Goal: Information Seeking & Learning: Learn about a topic

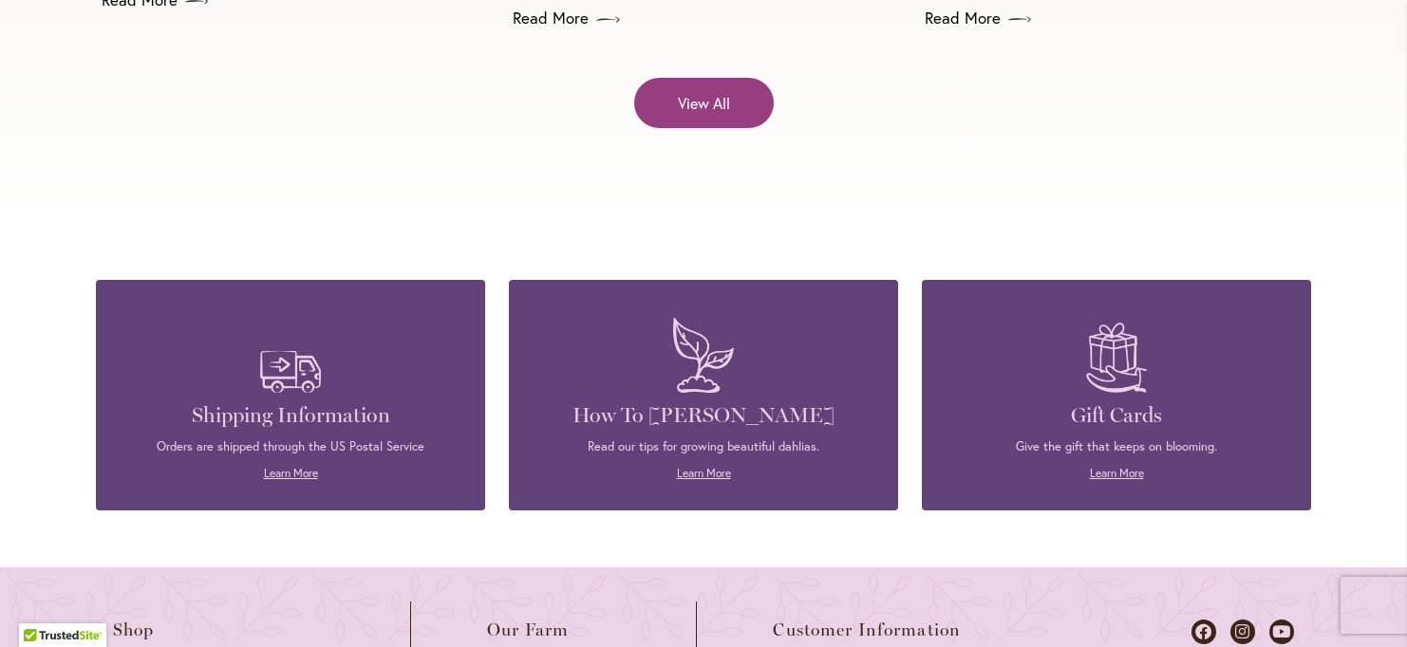
scroll to position [7914, 0]
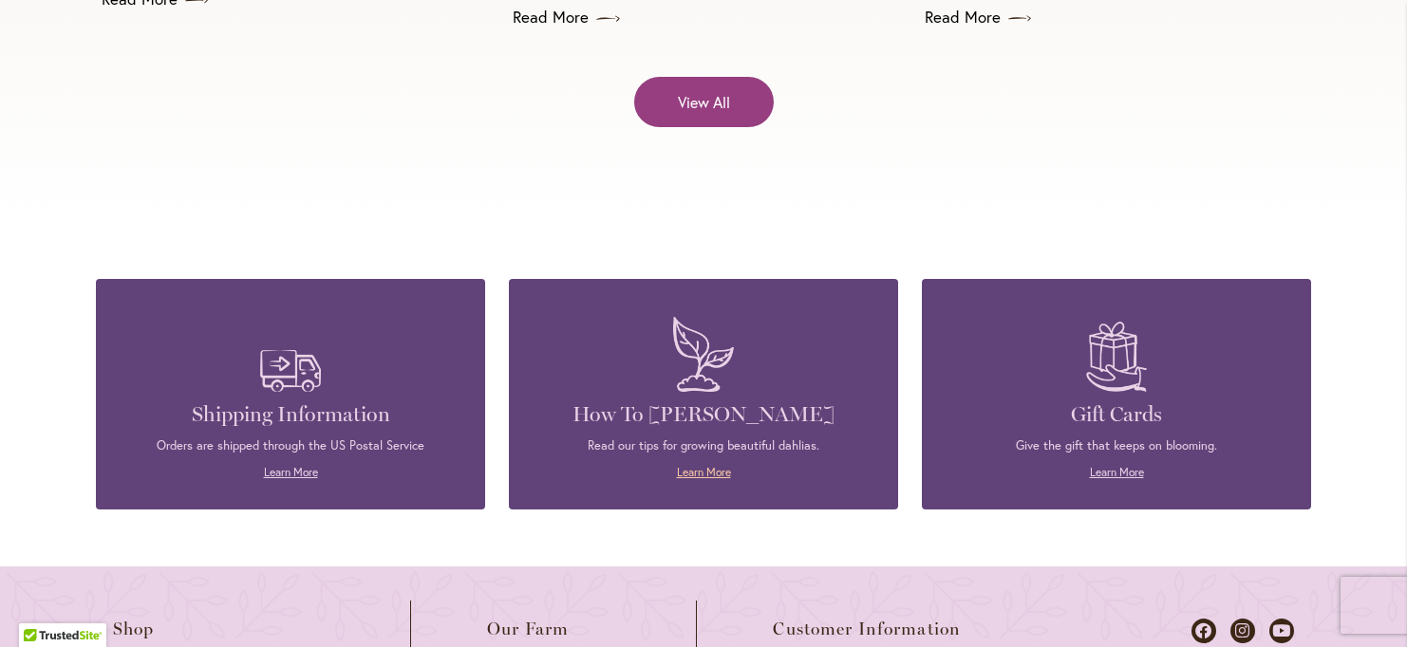
type input "**********"
click at [712, 465] on link "Learn More" at bounding box center [704, 472] width 54 height 14
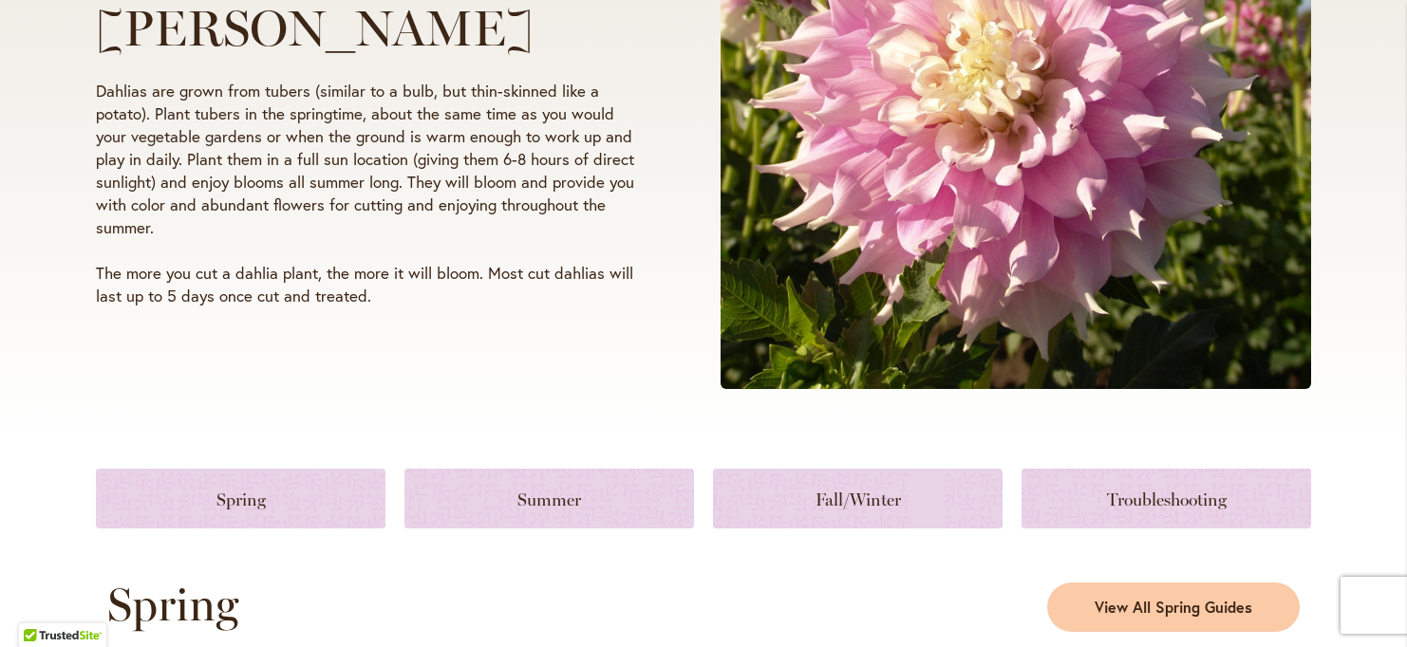
scroll to position [472, 0]
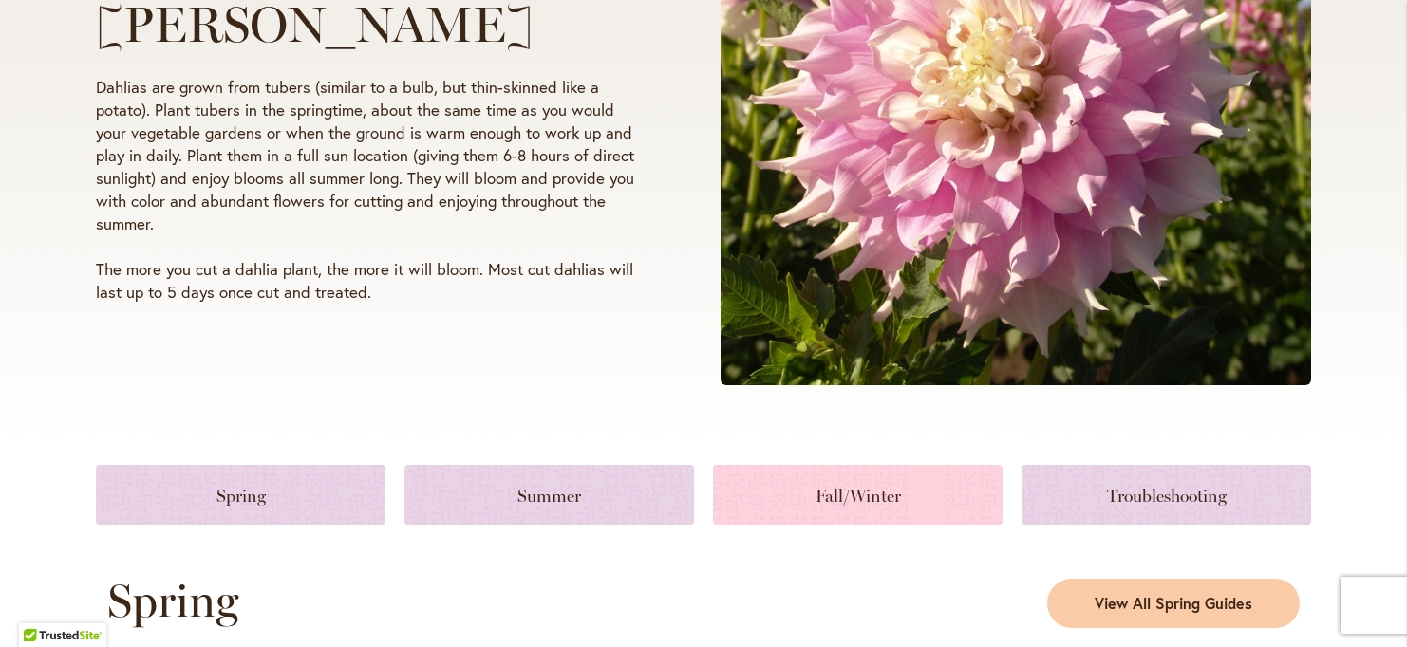
type input "**********"
click at [848, 493] on link at bounding box center [858, 495] width 290 height 60
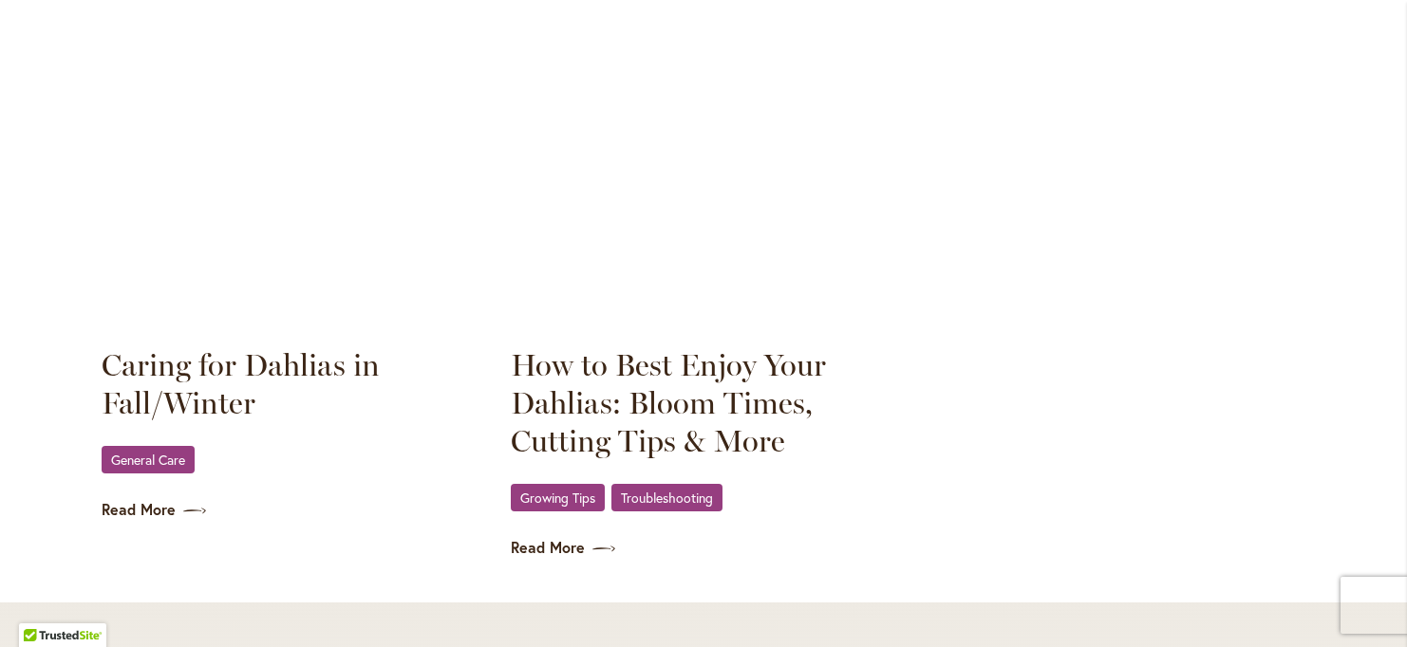
scroll to position [2696, 0]
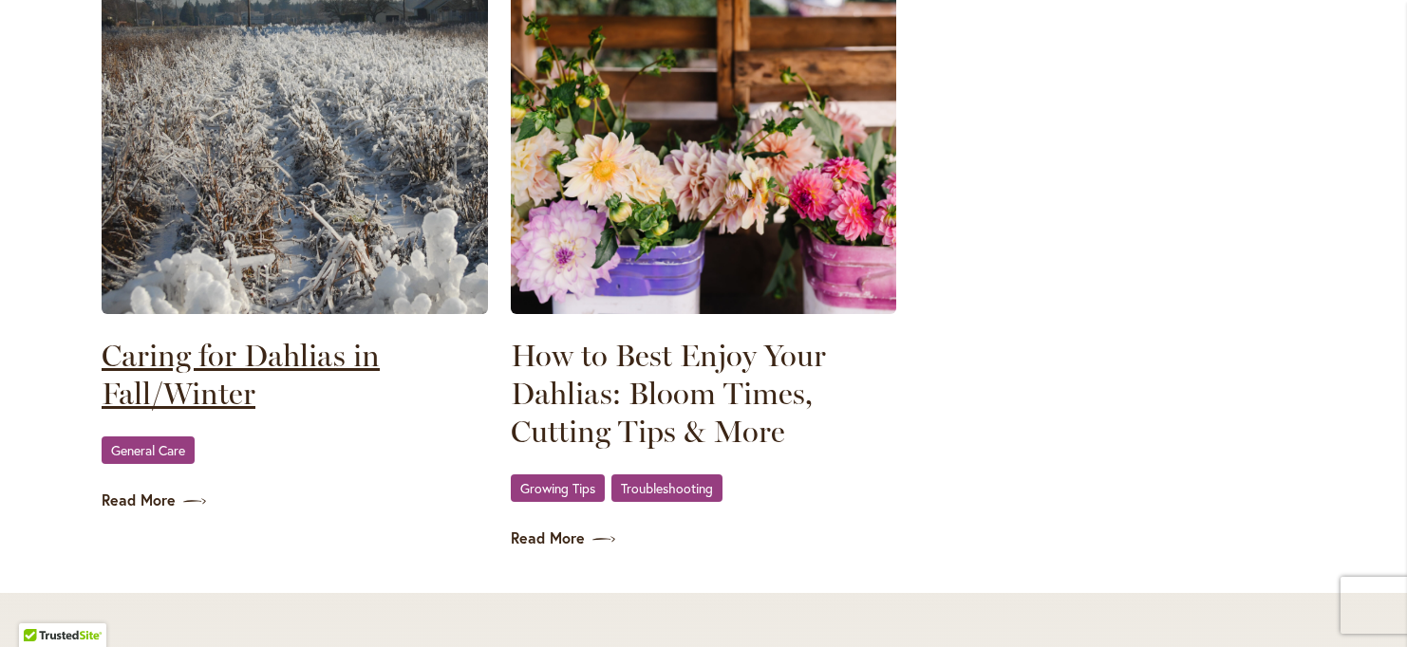
click at [179, 358] on link "Caring for Dahlias in Fall/Winter" at bounding box center [295, 375] width 386 height 76
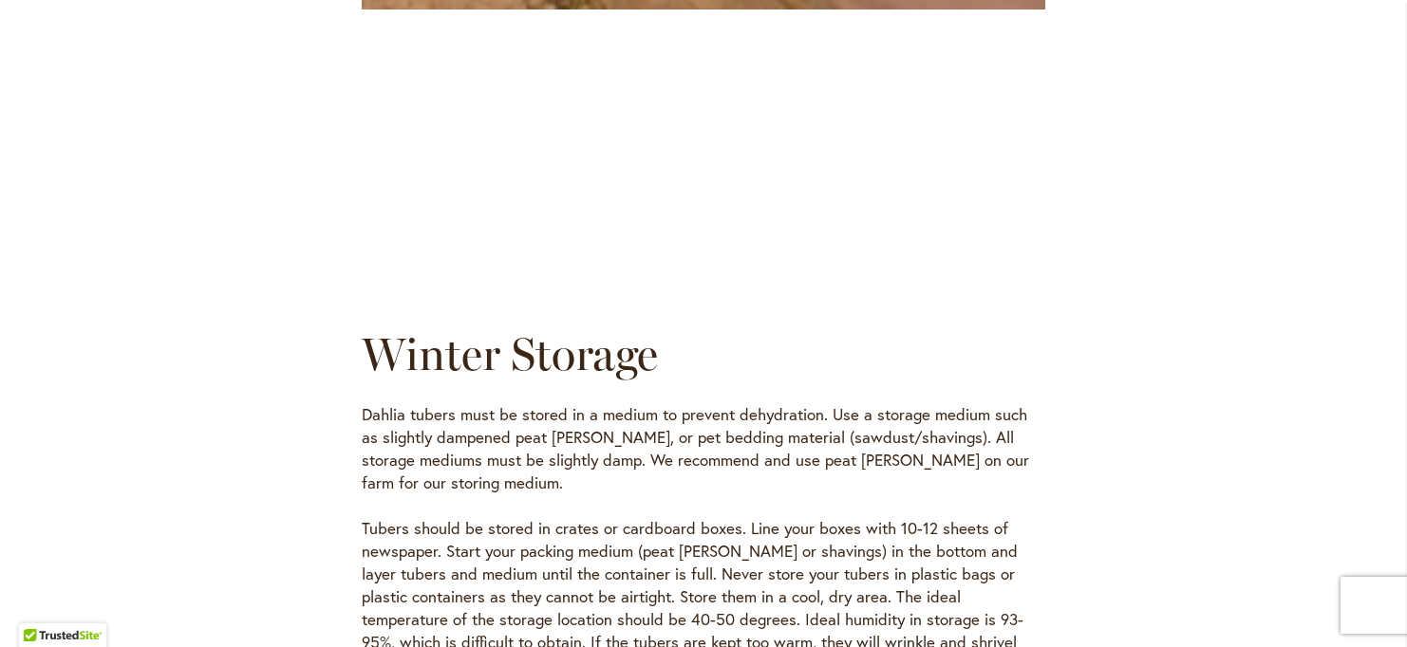
scroll to position [5018, 0]
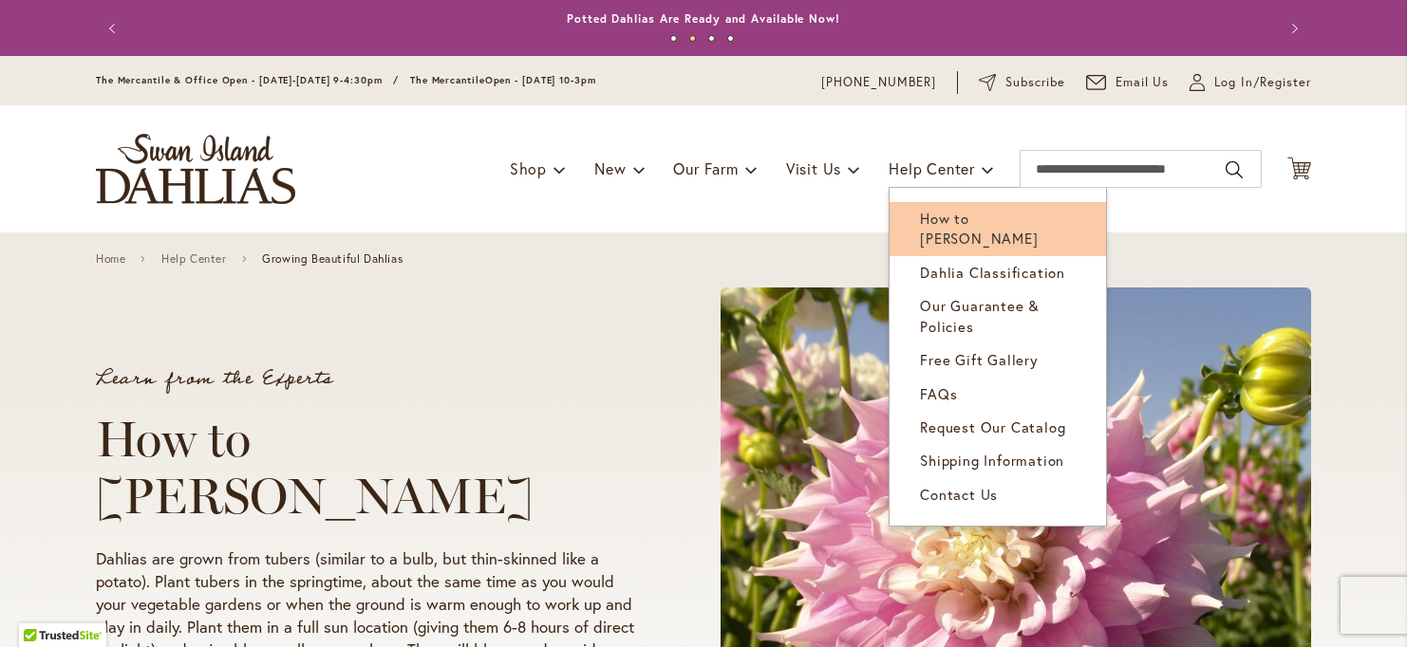
type input "**********"
click at [943, 220] on span "How to [PERSON_NAME]" at bounding box center [979, 228] width 118 height 39
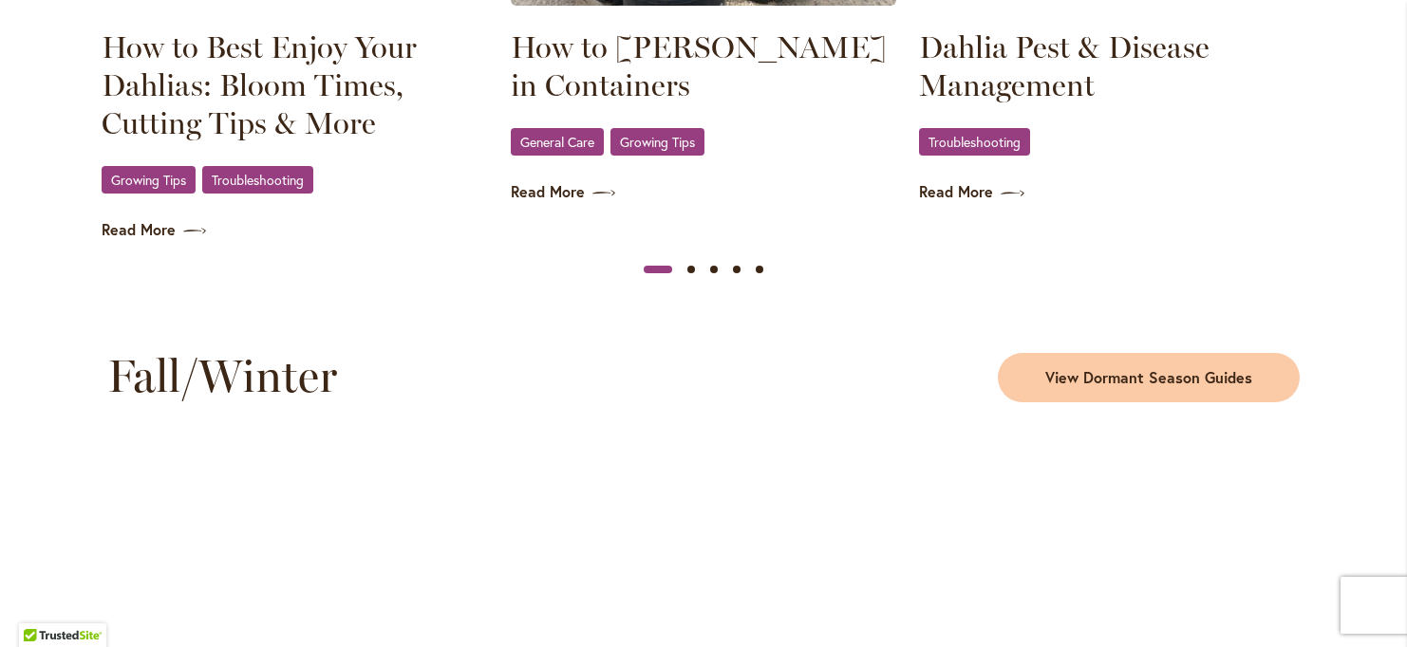
scroll to position [2234, 0]
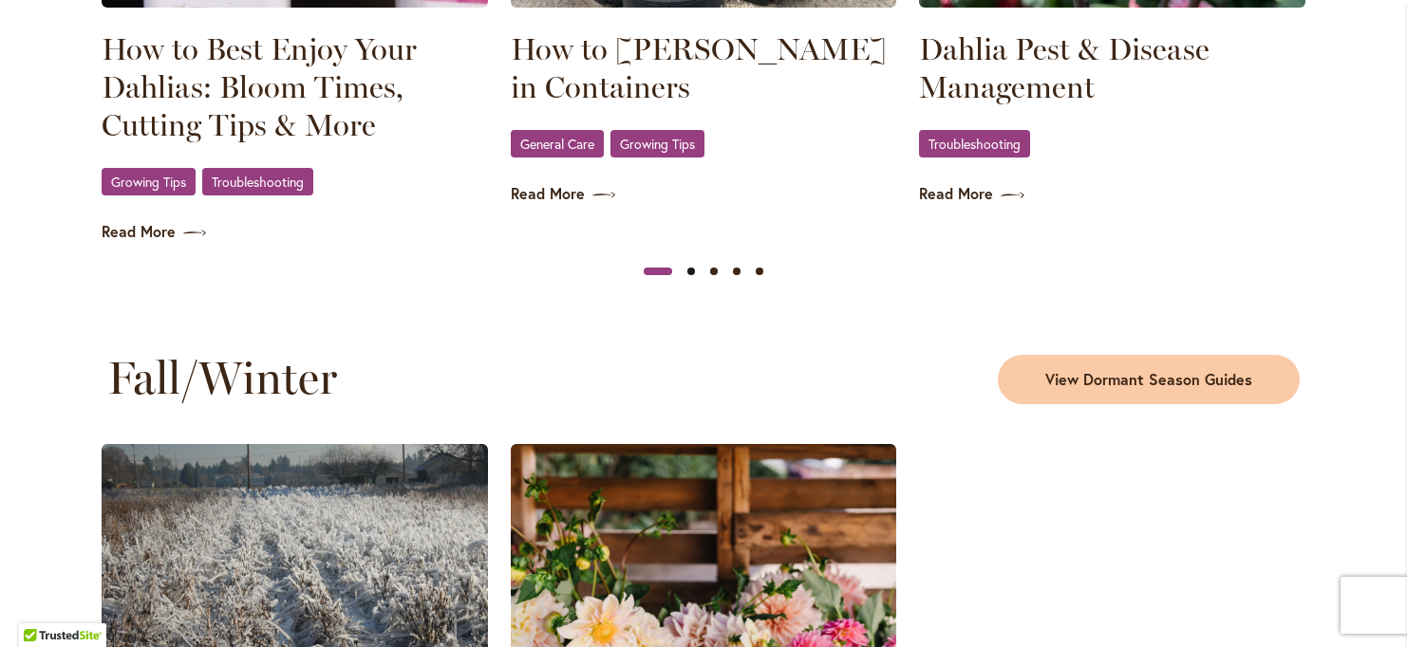
type input "**********"
click at [692, 272] on button "Slide 2" at bounding box center [691, 271] width 23 height 23
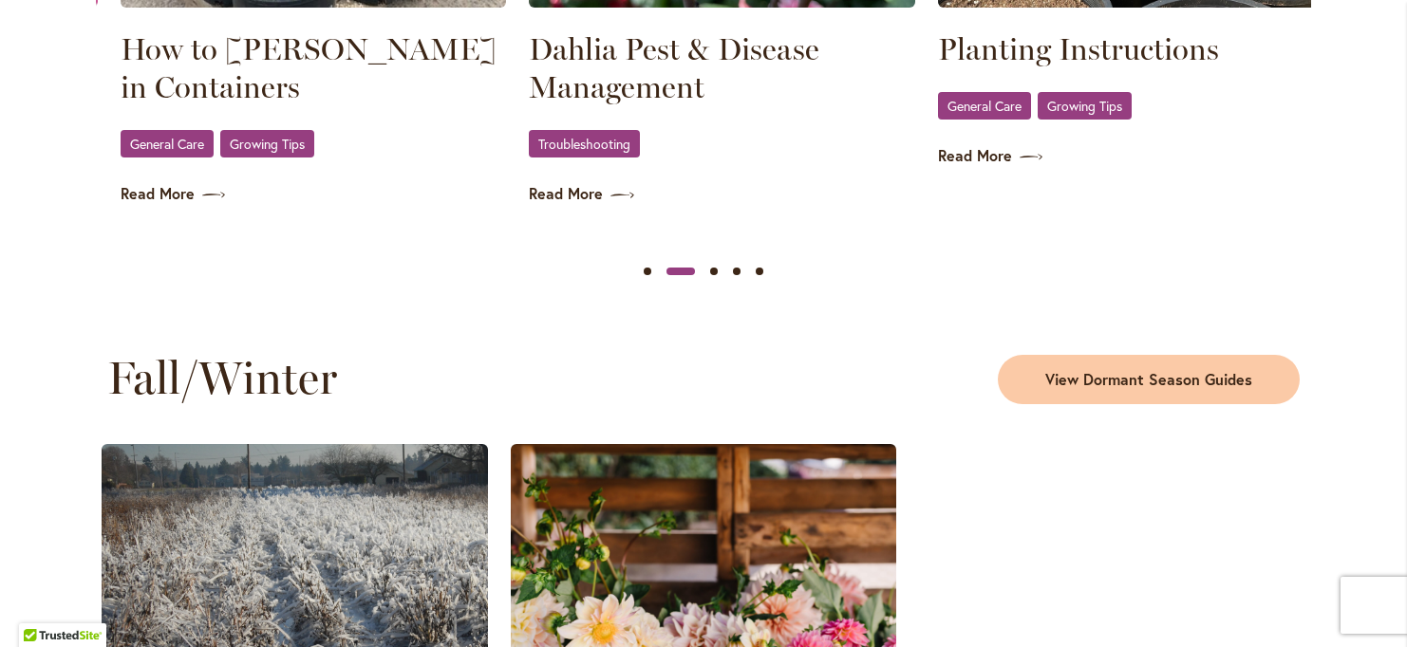
scroll to position [0, 408]
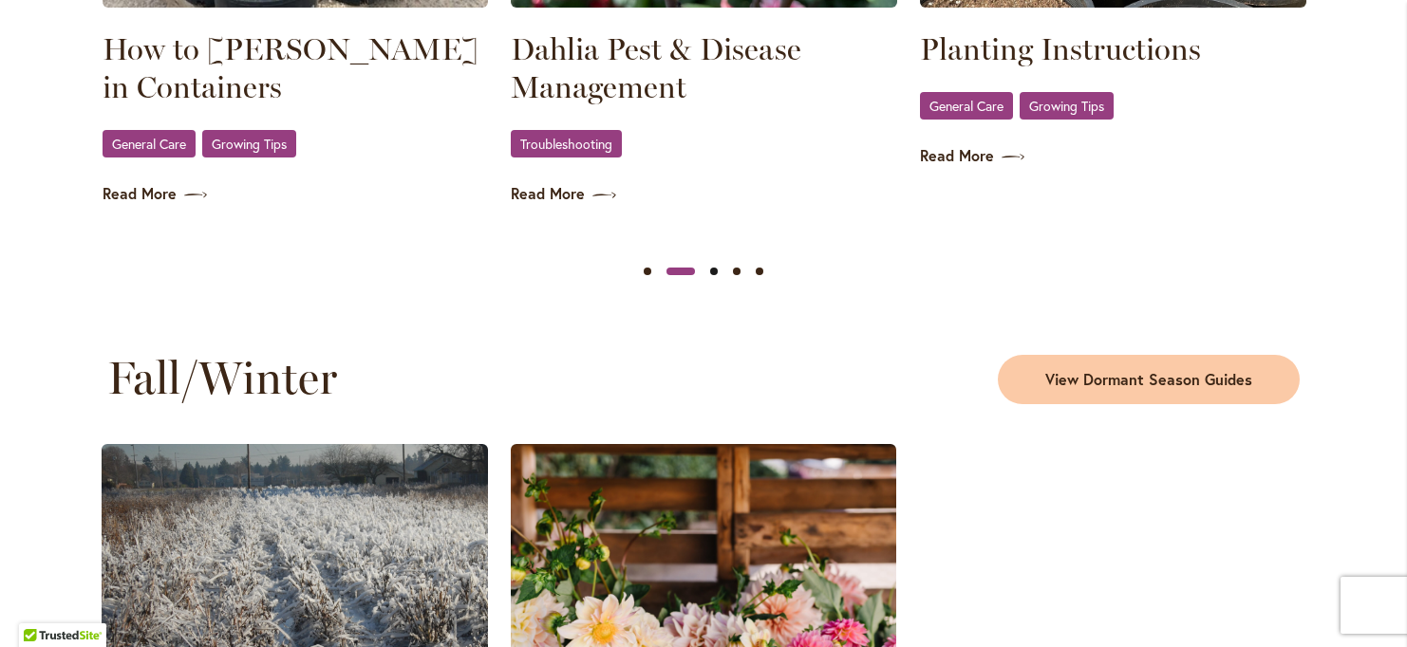
click at [715, 272] on button "Slide 3" at bounding box center [713, 271] width 23 height 23
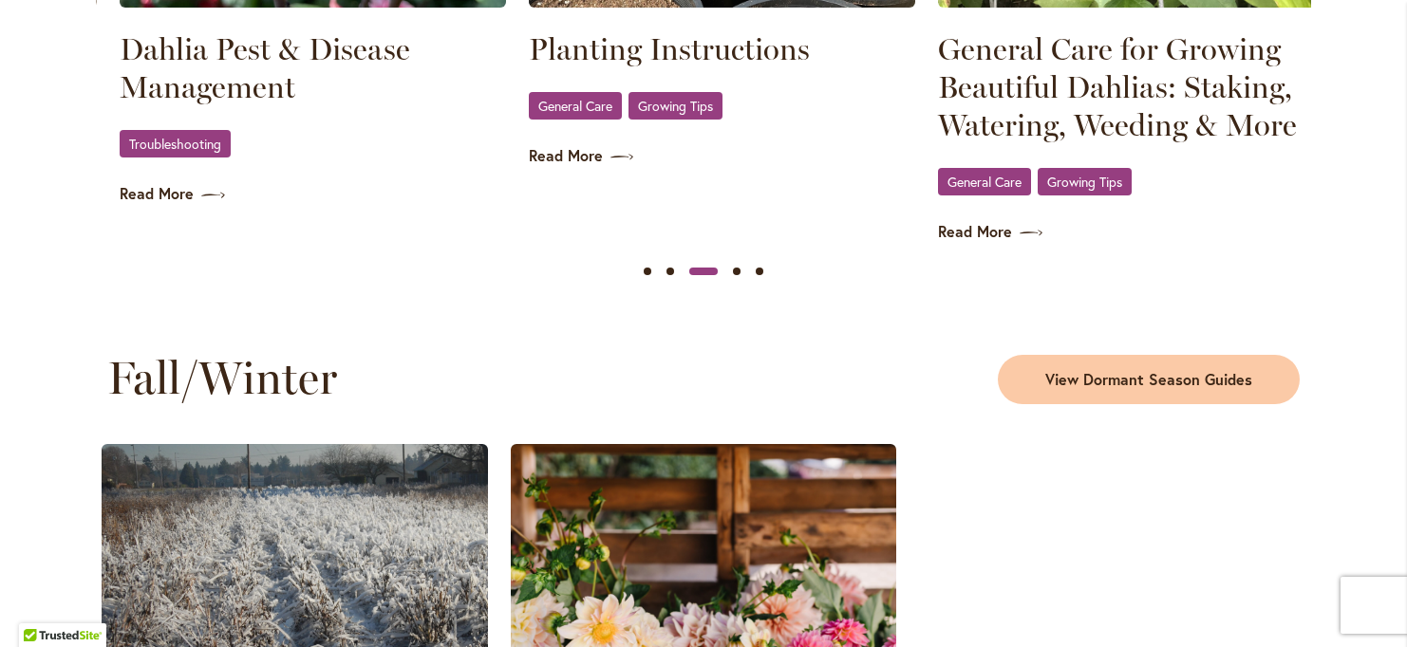
scroll to position [0, 817]
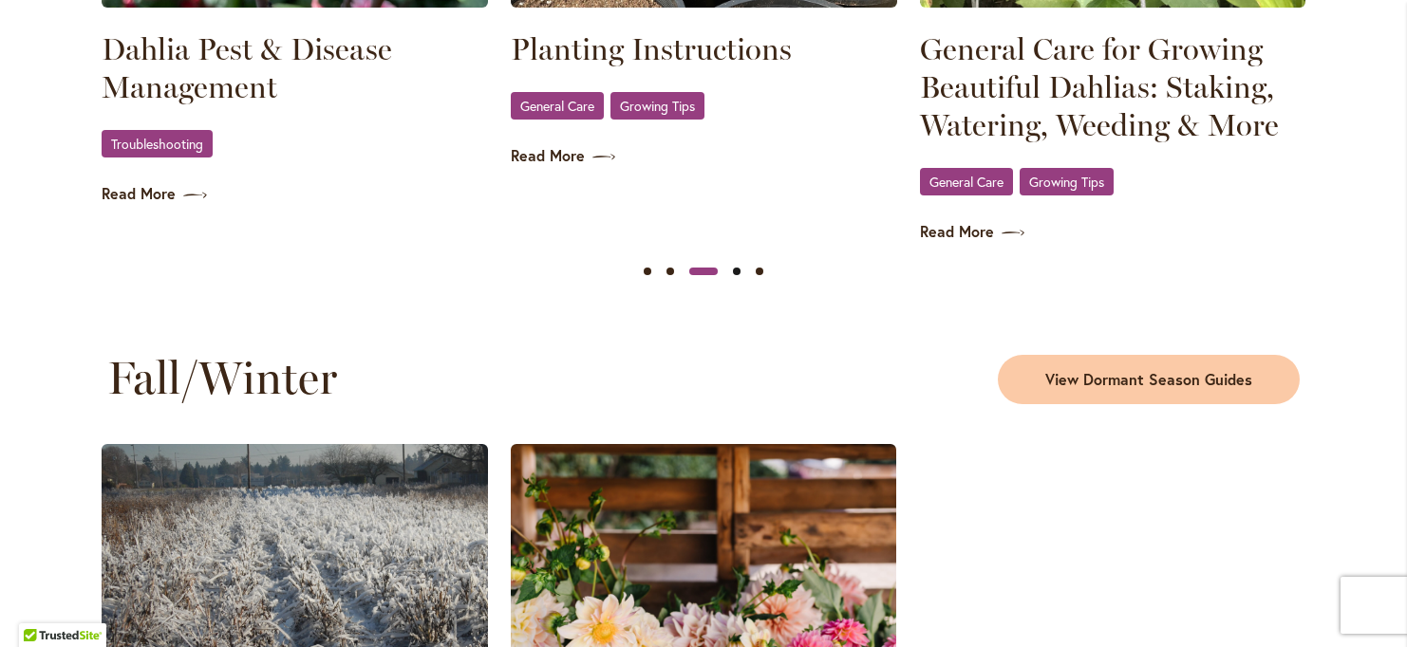
click at [732, 271] on button "Slide 4" at bounding box center [736, 271] width 23 height 23
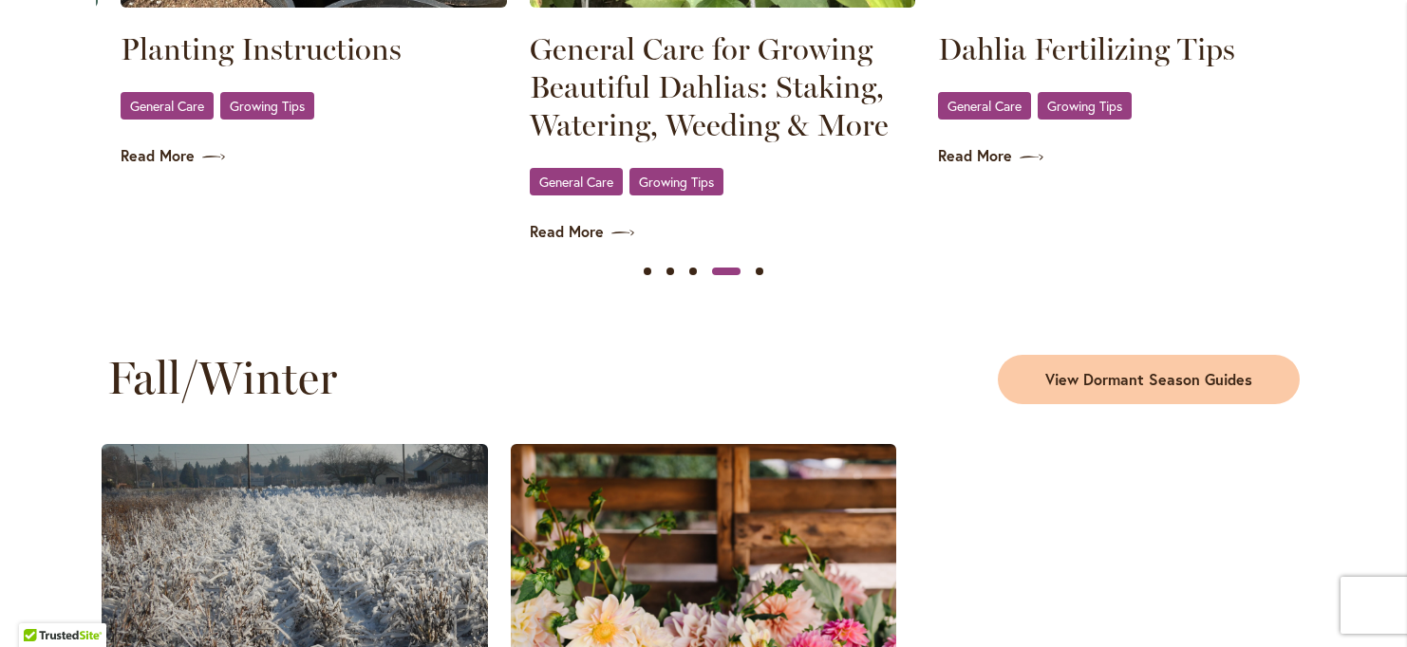
scroll to position [0, 1226]
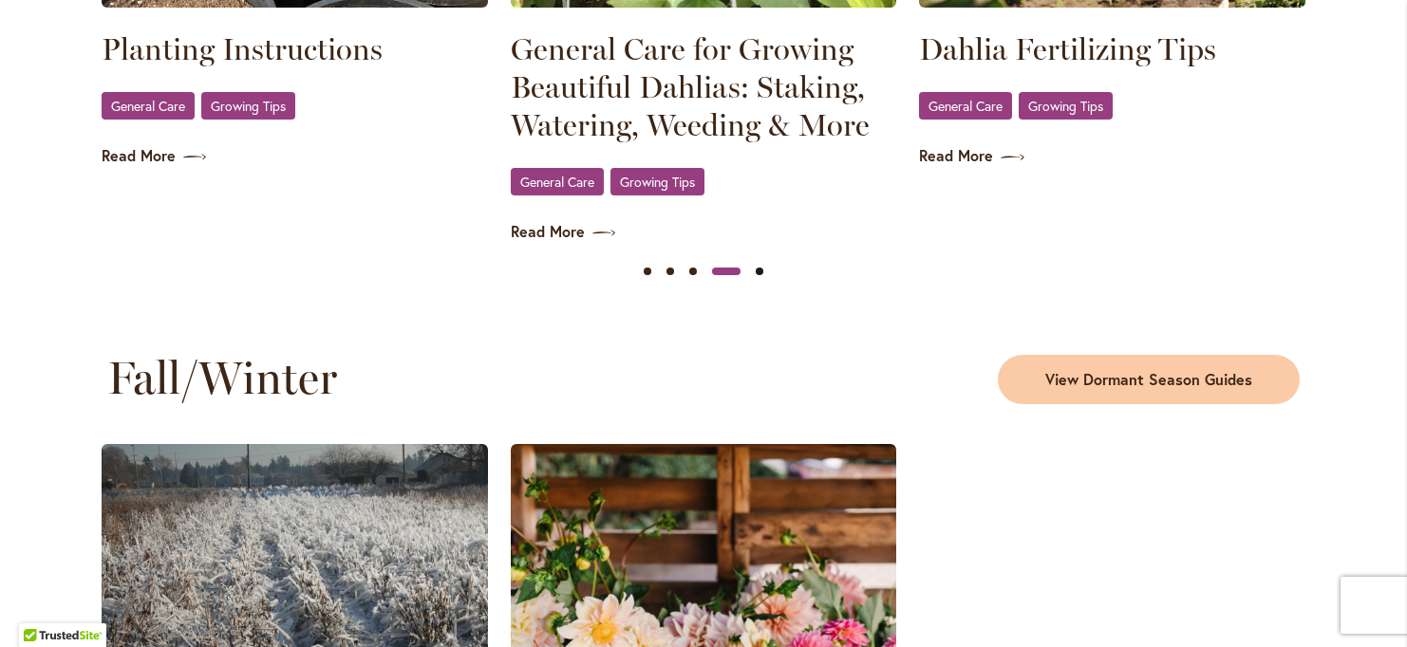
click at [761, 271] on button "Slide 5" at bounding box center [759, 271] width 23 height 23
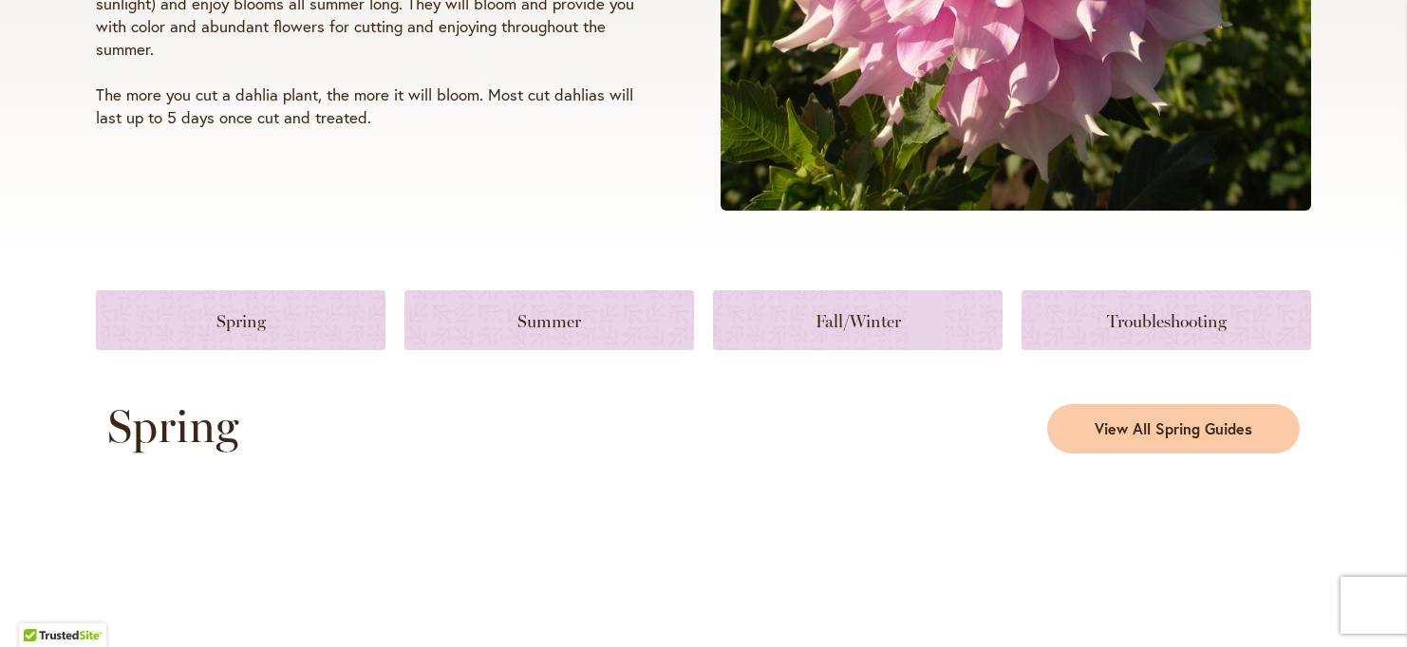
scroll to position [573, 0]
